Goal: Transaction & Acquisition: Purchase product/service

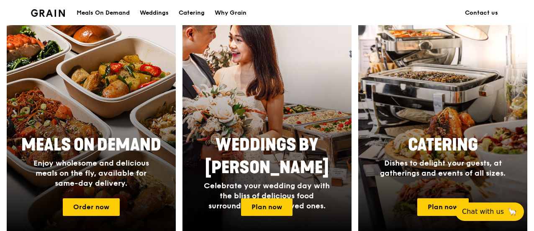
scroll to position [354, 0]
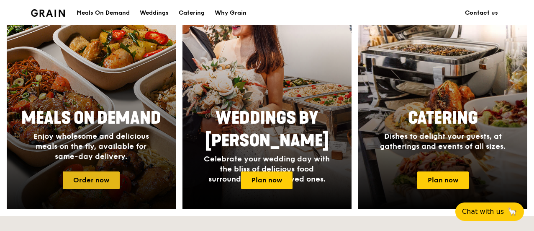
click at [105, 181] on link "Order now" at bounding box center [91, 180] width 57 height 18
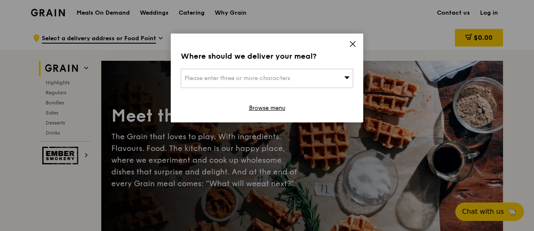
click at [349, 75] on icon at bounding box center [347, 77] width 6 height 6
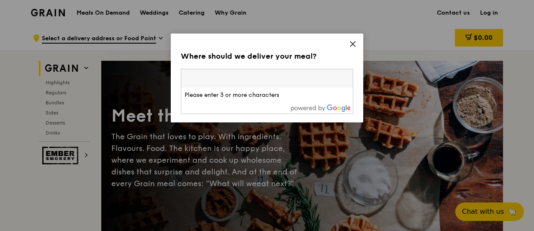
click at [334, 76] on input "search" at bounding box center [267, 78] width 172 height 18
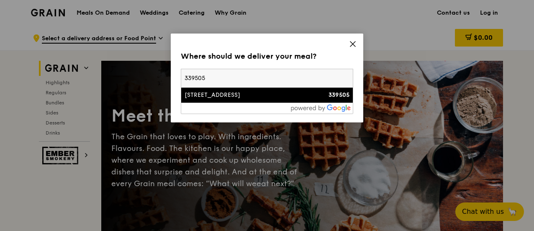
type input "339505"
click at [283, 93] on div "[STREET_ADDRESS]" at bounding box center [247, 95] width 124 height 8
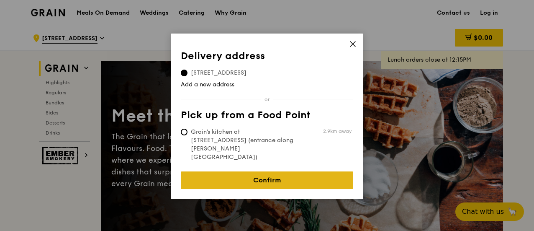
click at [290, 171] on link "Confirm" at bounding box center [267, 180] width 172 height 18
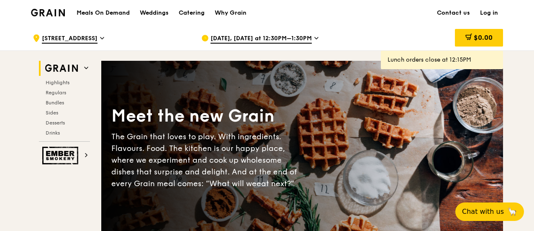
click at [310, 37] on div "[DATE], [DATE] at 12:30PM–1:30PM" at bounding box center [278, 38] width 155 height 25
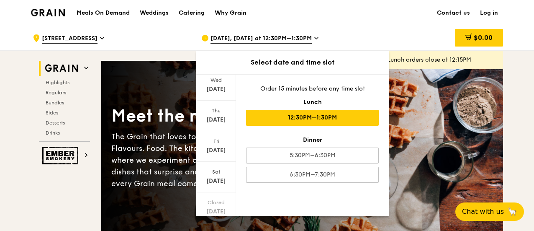
scroll to position [115, 0]
click at [217, 202] on icon at bounding box center [216, 205] width 6 height 6
click at [216, 185] on div "[DATE]" at bounding box center [216, 184] width 37 height 8
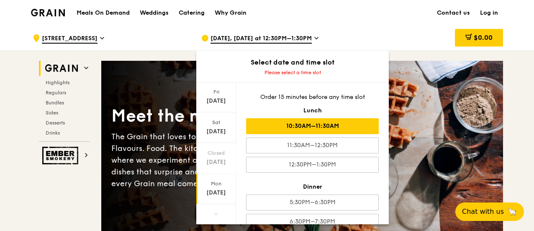
click at [344, 127] on div "10:30AM–11:30AM" at bounding box center [312, 126] width 133 height 16
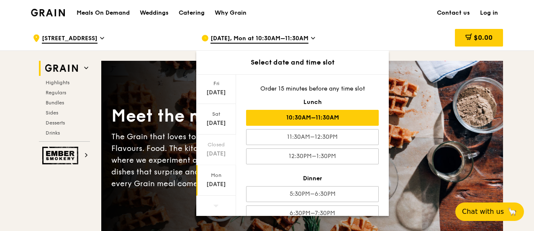
click at [143, 32] on div ".cls-1 { fill: none; stroke: #fff; stroke-linecap: round; stroke-linejoin: roun…" at bounding box center [110, 38] width 155 height 25
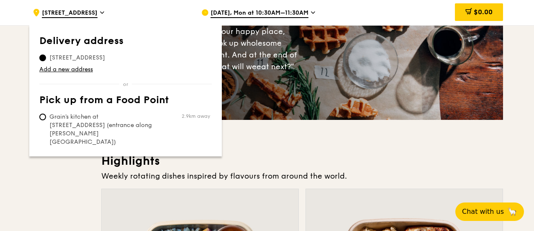
scroll to position [149, 0]
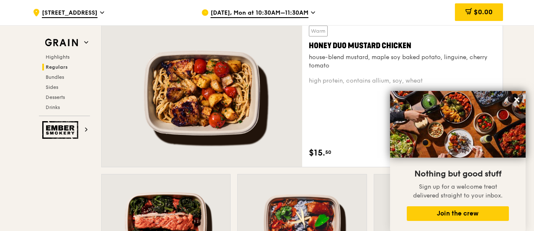
scroll to position [660, 0]
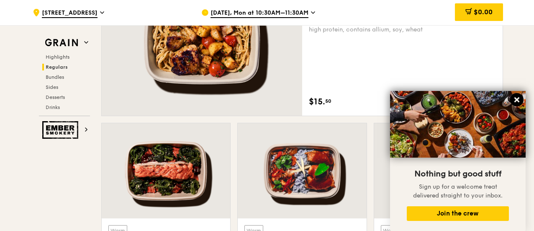
click at [517, 99] on icon at bounding box center [517, 100] width 8 height 8
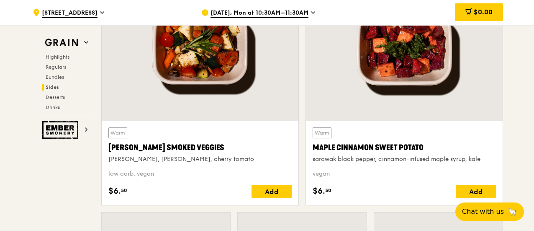
scroll to position [1975, 0]
